Goal: Transaction & Acquisition: Purchase product/service

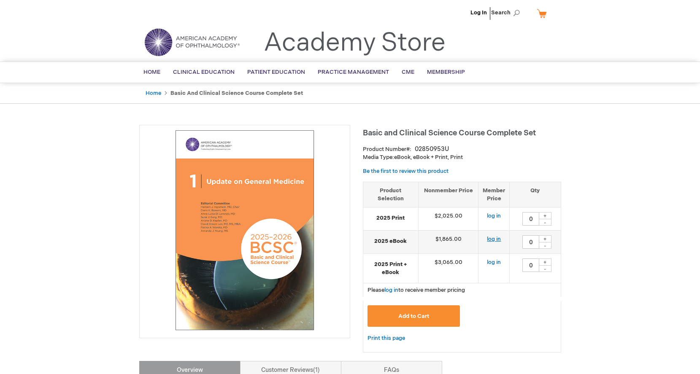
click at [494, 240] on link "log in" at bounding box center [494, 239] width 14 height 7
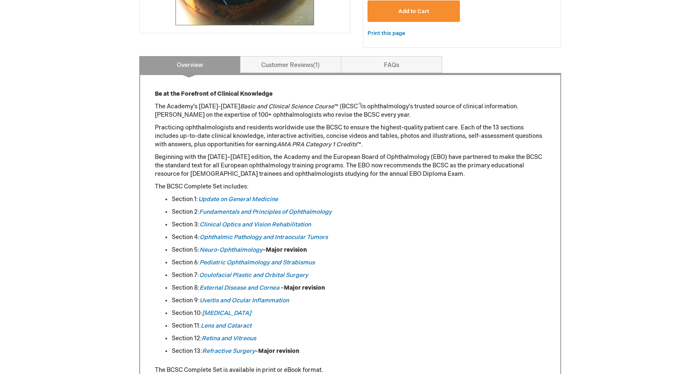
scroll to position [305, 0]
click at [232, 337] on link "Retina and Vitreous" at bounding box center [229, 338] width 54 height 7
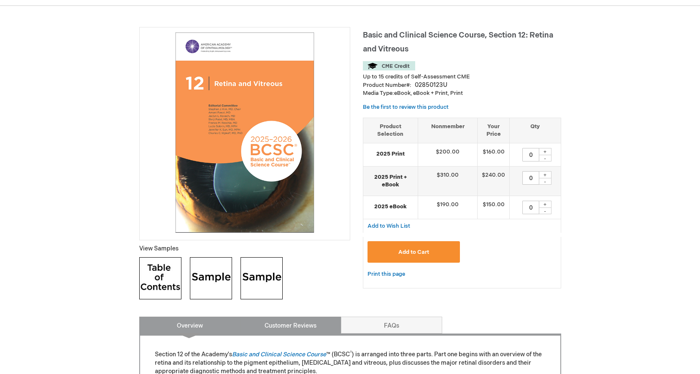
scroll to position [108, 0]
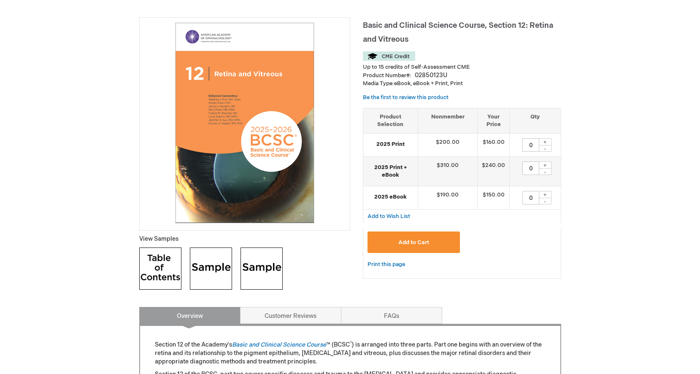
click at [211, 282] on img at bounding box center [211, 269] width 42 height 42
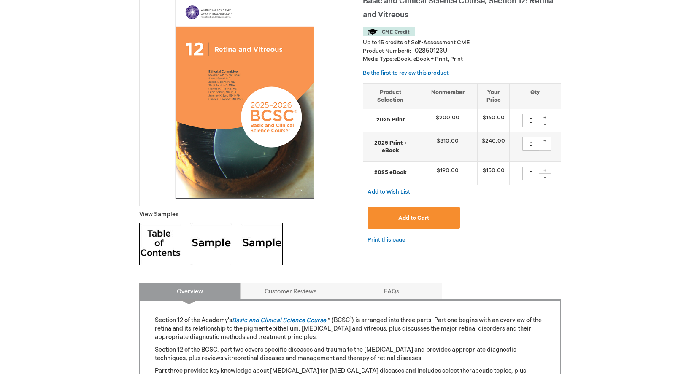
scroll to position [132, 0]
click at [267, 240] on img at bounding box center [261, 244] width 42 height 42
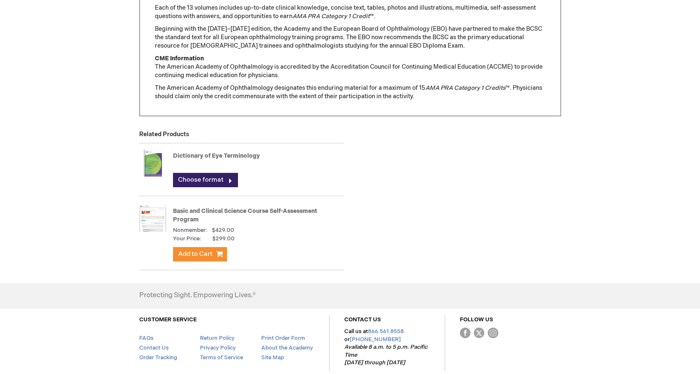
scroll to position [758, 0]
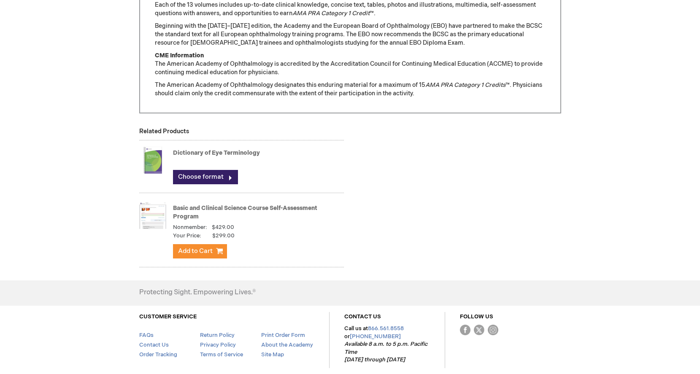
click at [161, 211] on img at bounding box center [152, 216] width 27 height 34
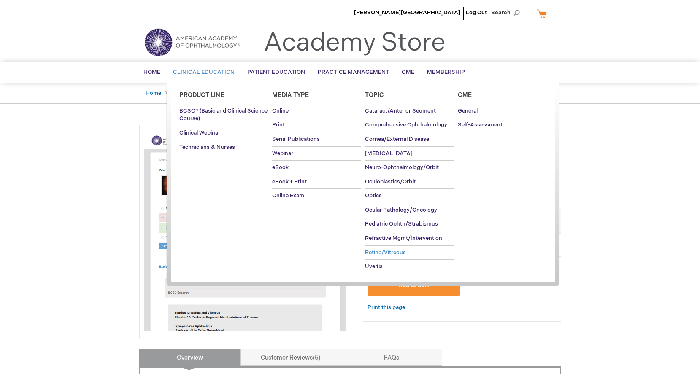
click at [379, 251] on span "Retina/Vitreous" at bounding box center [385, 252] width 41 height 7
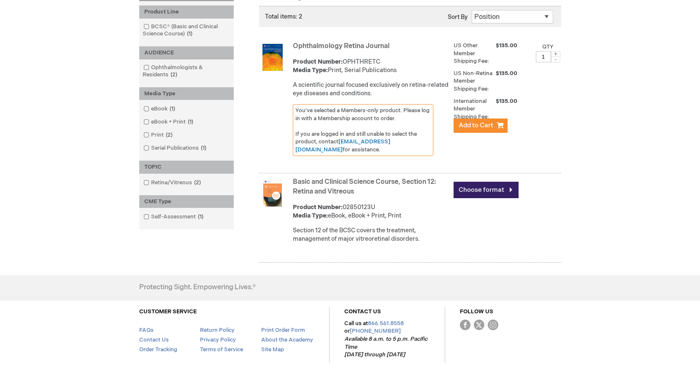
scroll to position [155, 0]
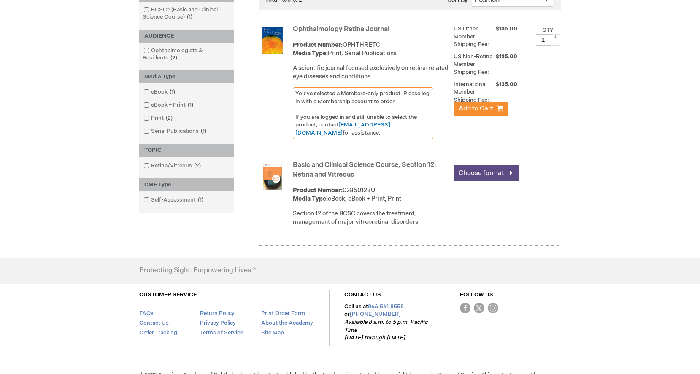
click at [483, 175] on link "Choose format" at bounding box center [486, 173] width 65 height 16
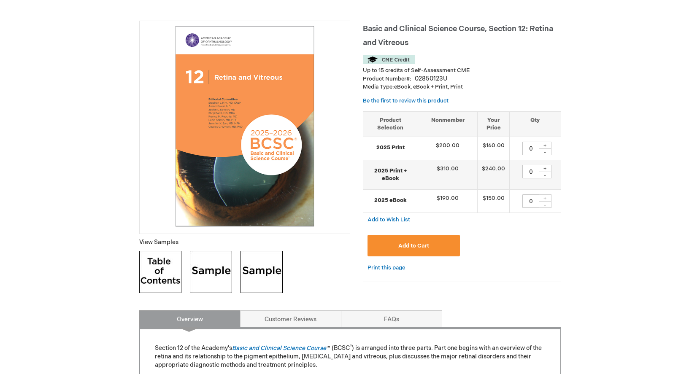
scroll to position [207, 0]
